Goal: Find specific page/section: Find specific page/section

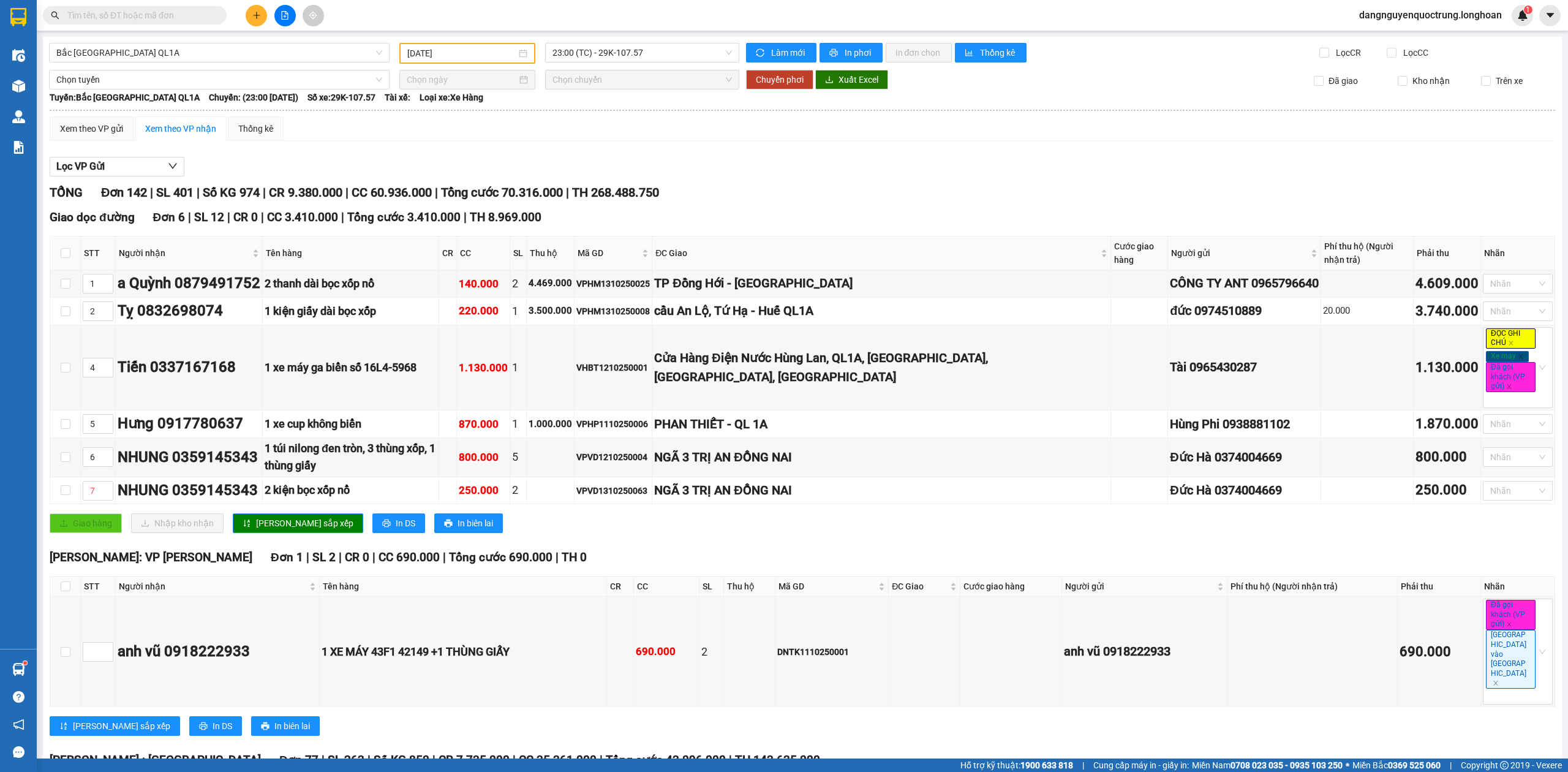
scroll to position [8384, 0]
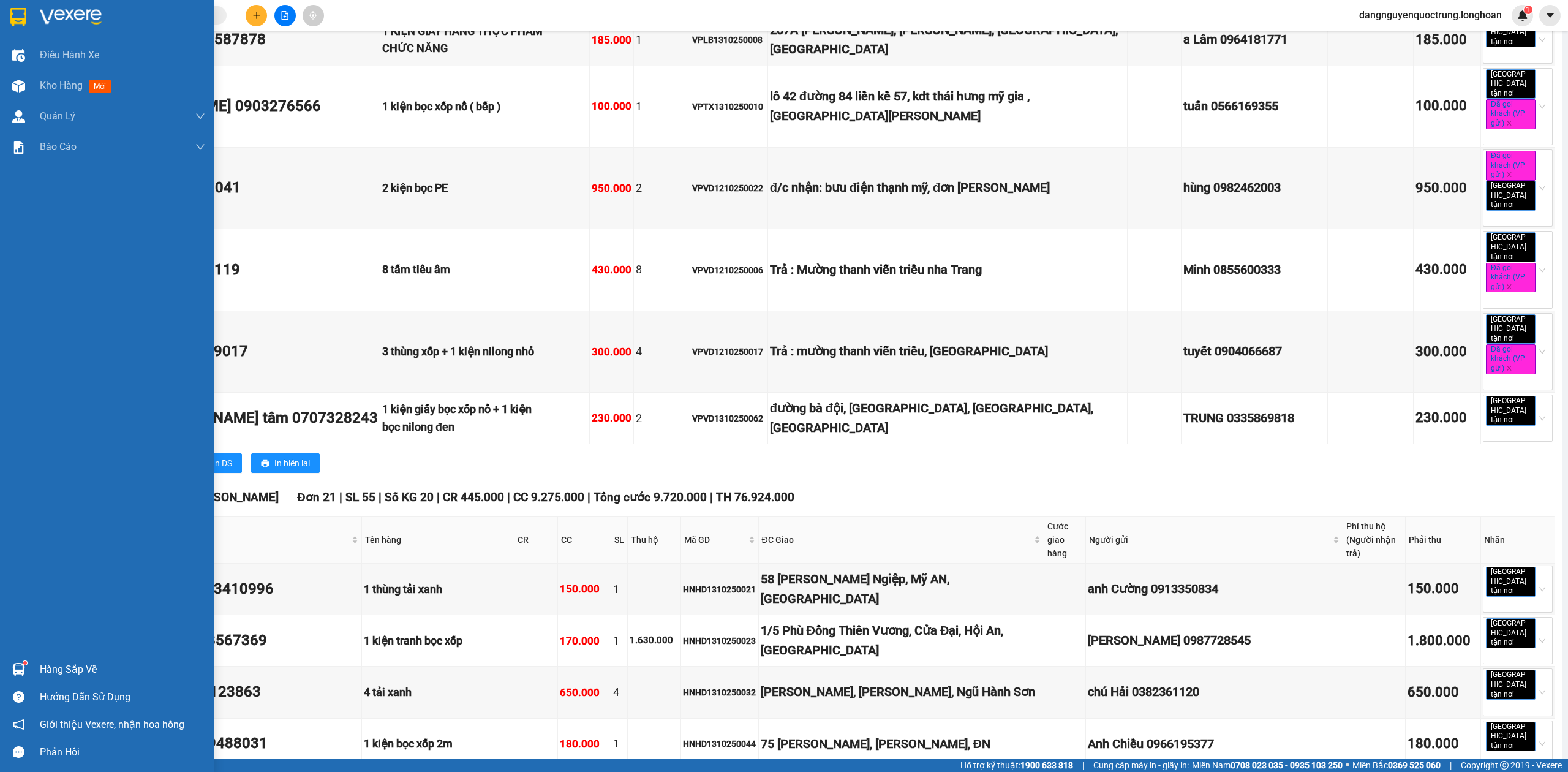
click at [22, 665] on img at bounding box center [18, 669] width 13 height 13
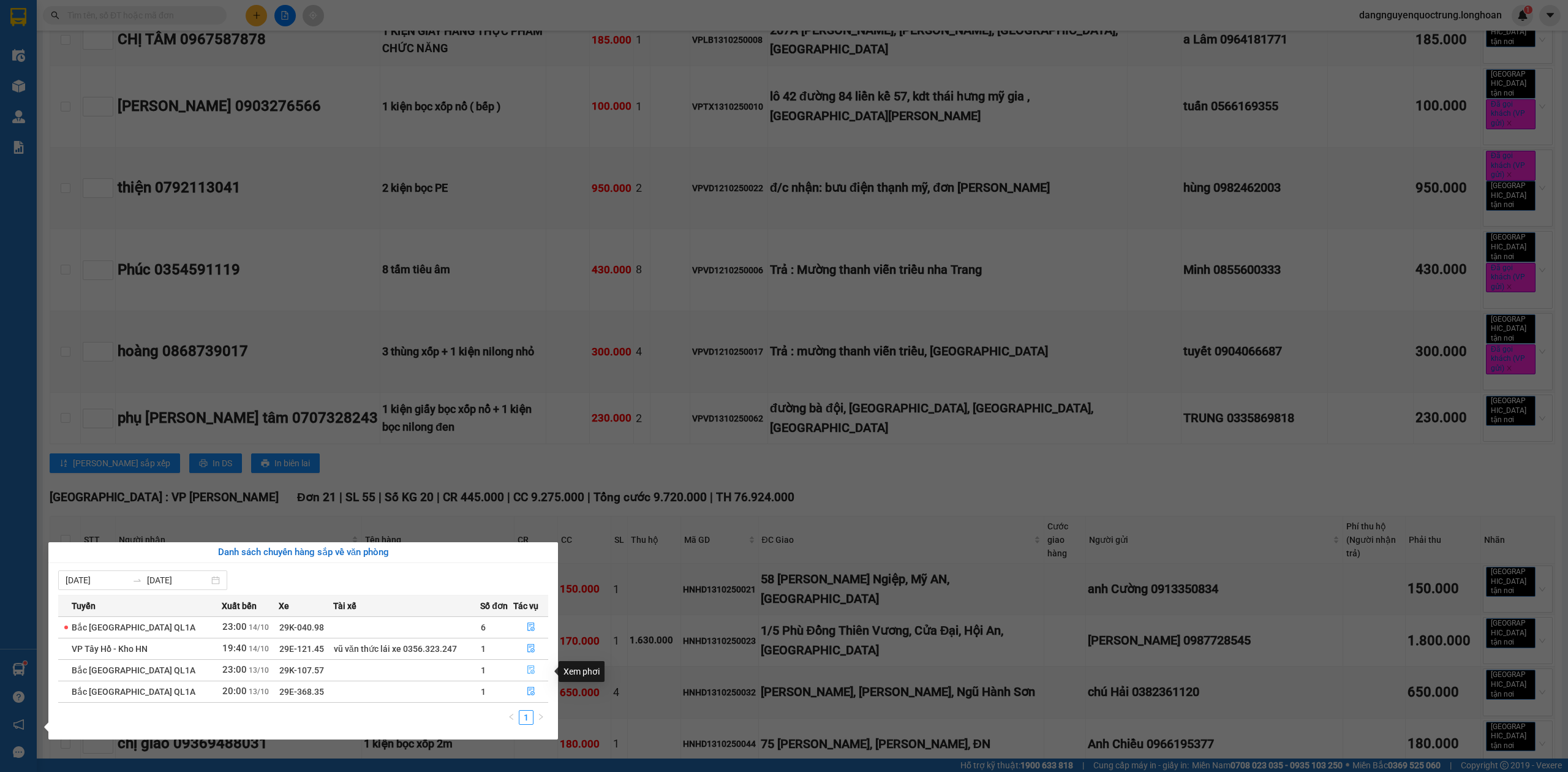
click at [534, 673] on button "button" at bounding box center [530, 670] width 34 height 20
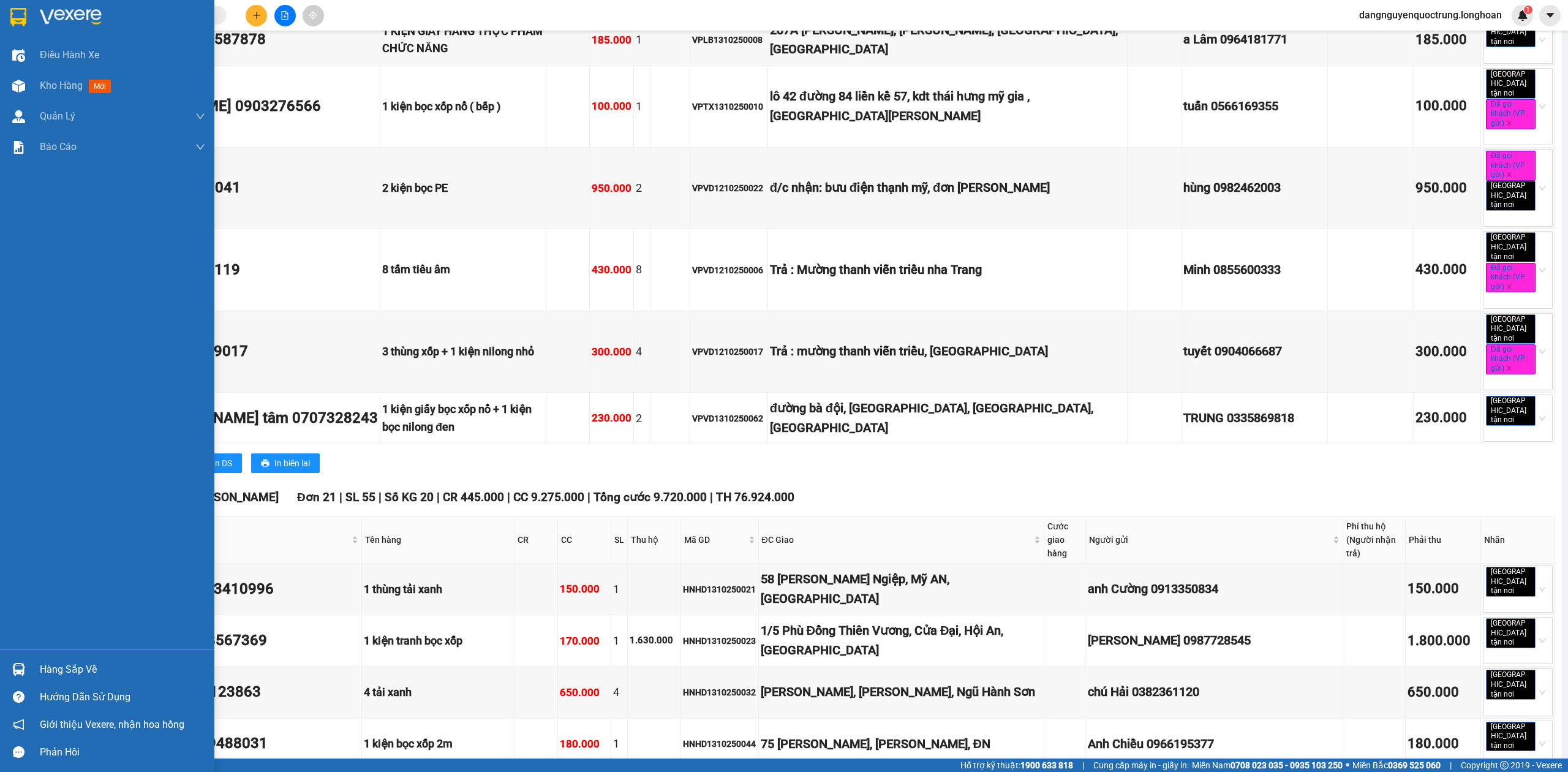
click at [11, 16] on img at bounding box center [18, 17] width 16 height 18
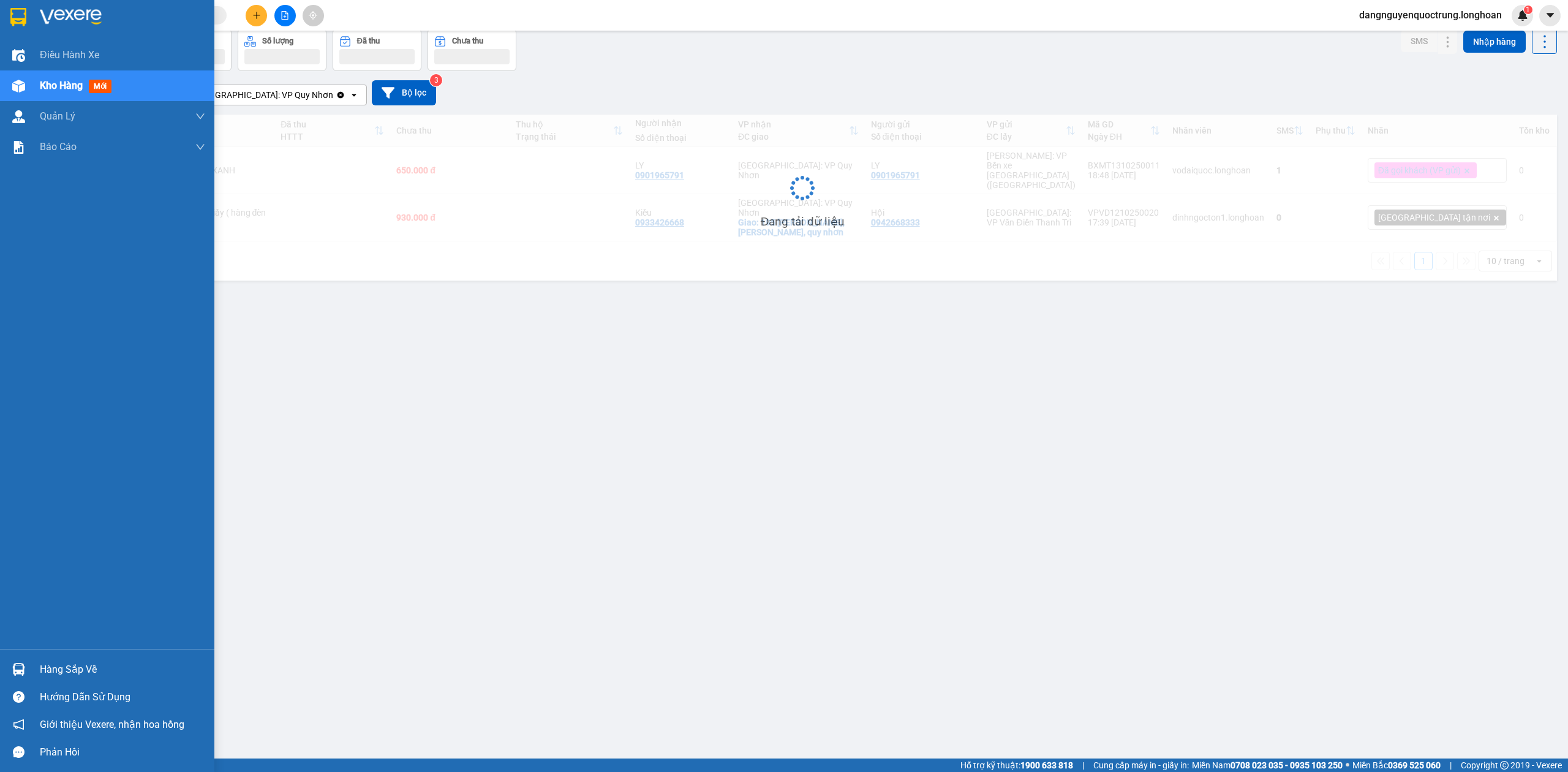
scroll to position [56, 0]
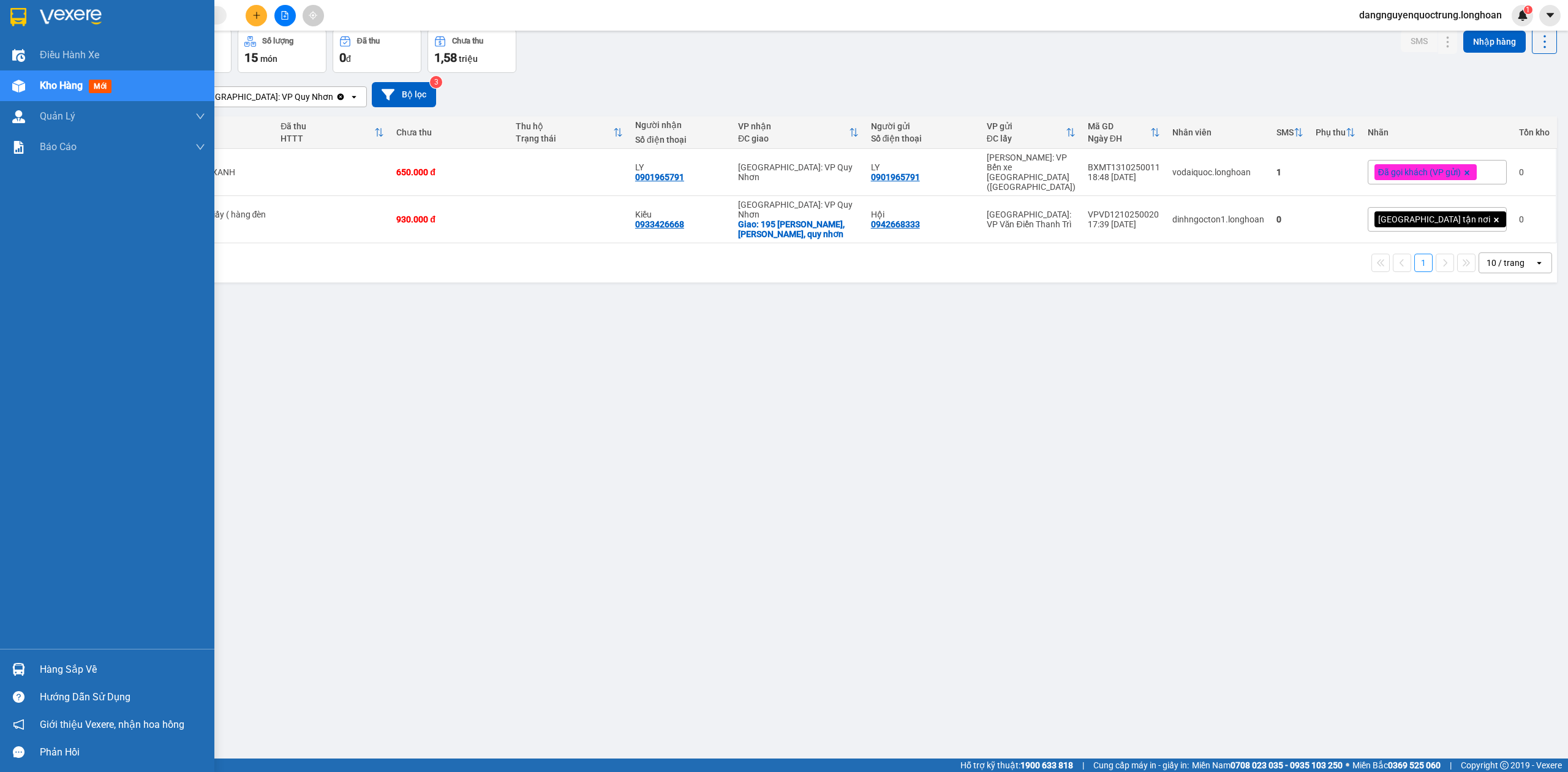
click at [8, 669] on div at bounding box center [19, 669] width 21 height 21
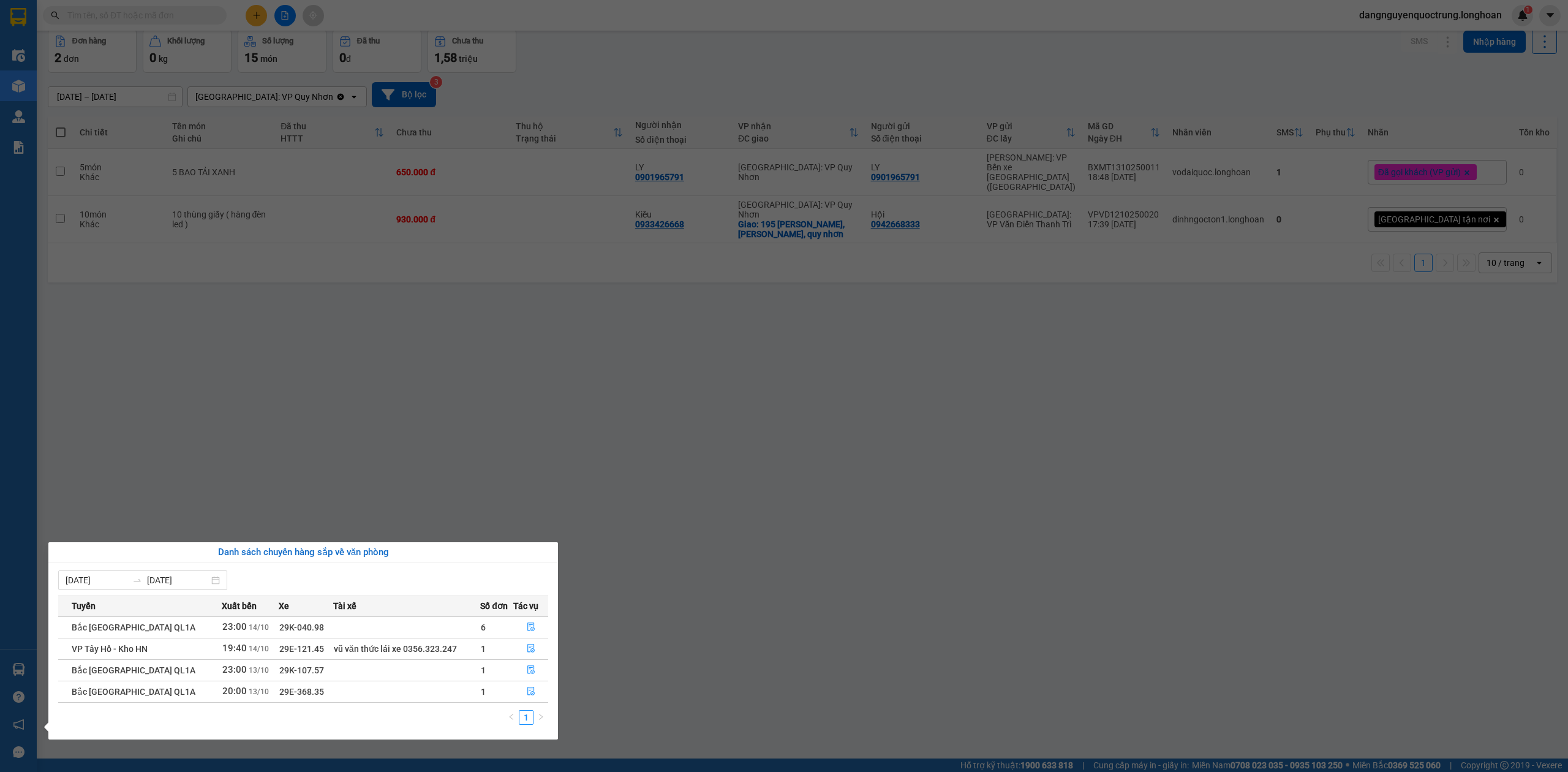
click at [885, 631] on section "Kết quả tìm kiếm ( 0 ) Bộ lọc No Data dangnguyenquoctrung.longhoan 1 Điều hành …" at bounding box center [784, 386] width 1568 height 772
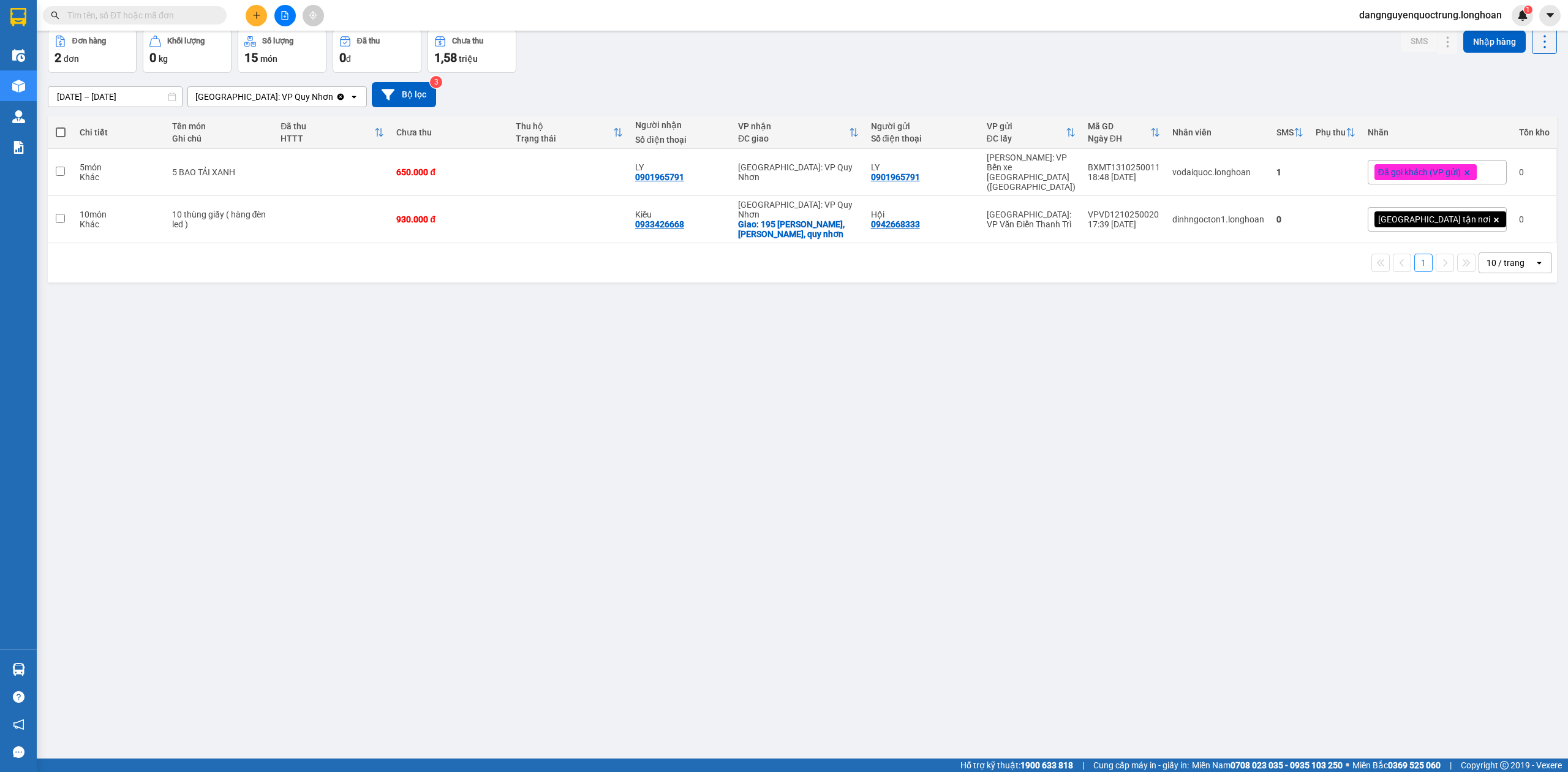
click at [745, 411] on div "ver 1.8.147 Kho gửi Trên xe Kho nhận Kho công nợ Hàng đã giao Đơn hàng 2 đơn Kh…" at bounding box center [802, 366] width 1519 height 772
